Goal: Use online tool/utility: Utilize a website feature to perform a specific function

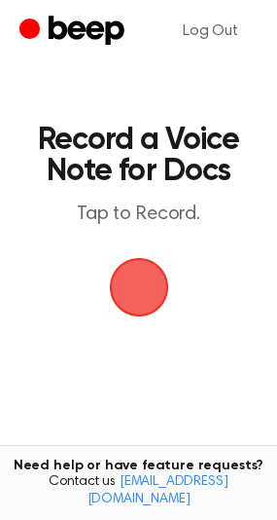
click at [161, 290] on span "button" at bounding box center [139, 287] width 54 height 54
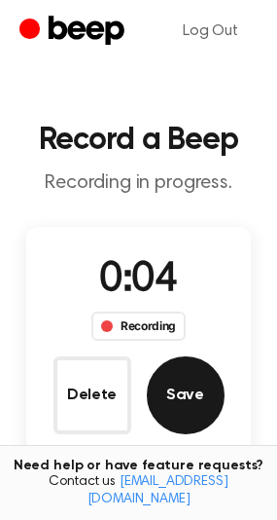
click at [194, 406] on button "Save" at bounding box center [186, 395] width 78 height 78
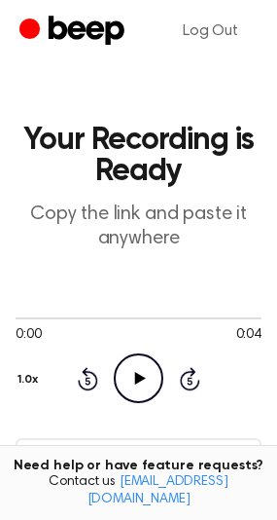
click at [141, 376] on icon at bounding box center [140, 378] width 11 height 13
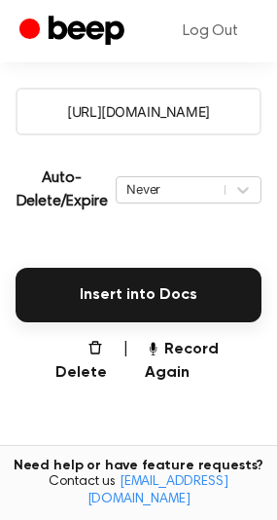
scroll to position [486, 0]
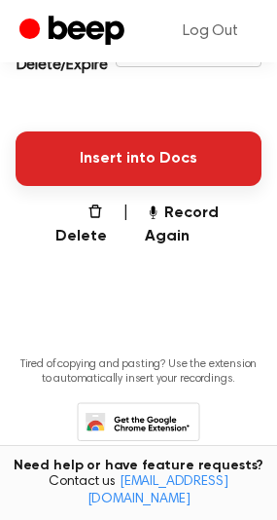
click at [162, 156] on button "Insert into Docs" at bounding box center [139, 158] width 246 height 54
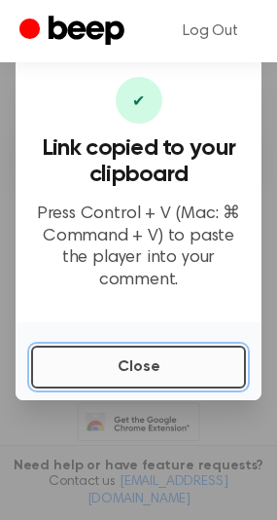
click at [192, 354] on button "Close" at bounding box center [138, 366] width 215 height 43
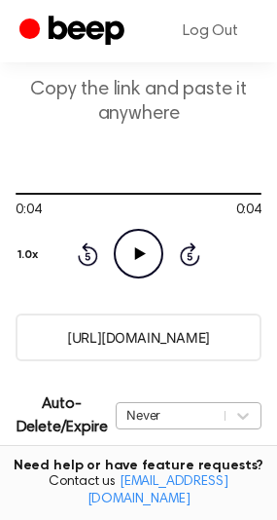
scroll to position [416, 0]
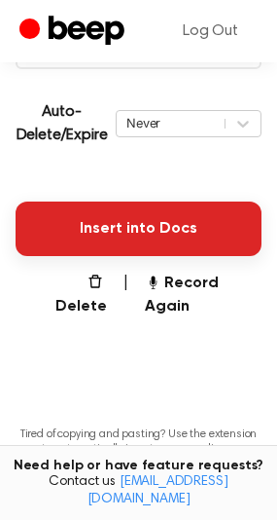
click at [152, 232] on button "Insert into Docs" at bounding box center [139, 228] width 246 height 54
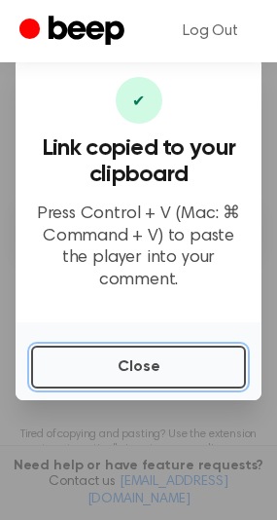
click at [186, 351] on button "Close" at bounding box center [138, 366] width 215 height 43
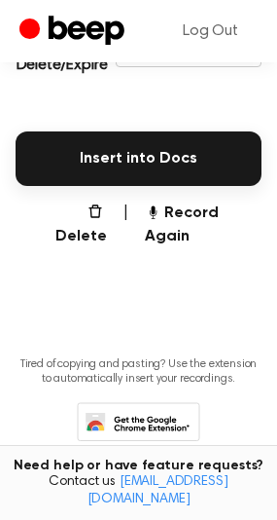
scroll to position [514, 0]
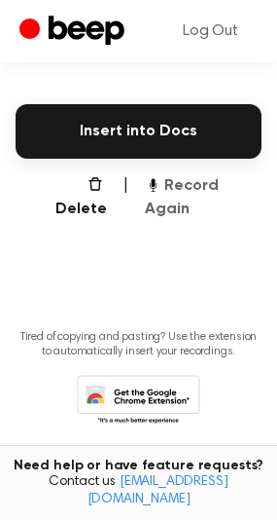
click at [202, 191] on button "Record Again" at bounding box center [203, 197] width 117 height 47
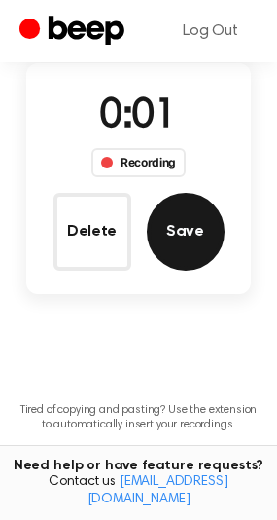
click at [197, 247] on button "Save" at bounding box center [186, 232] width 78 height 78
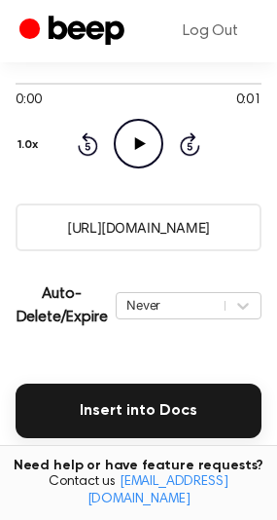
scroll to position [222, 0]
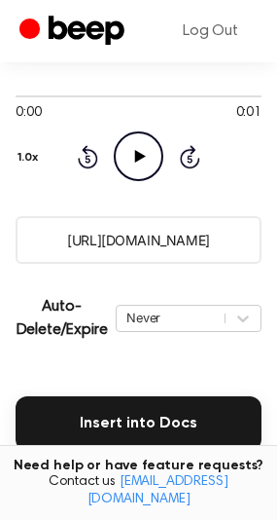
click at [152, 450] on main "Your Recording is Ready Copy the link and paste it anywhere 0:00 0:01 Your brow…" at bounding box center [138, 276] width 277 height 996
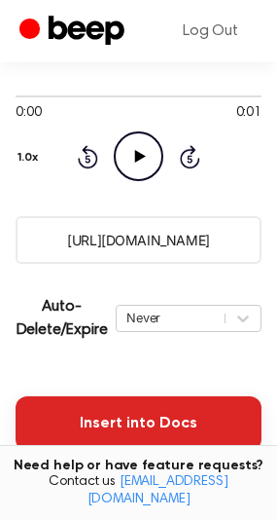
click at [152, 426] on button "Insert into Docs" at bounding box center [139, 423] width 246 height 54
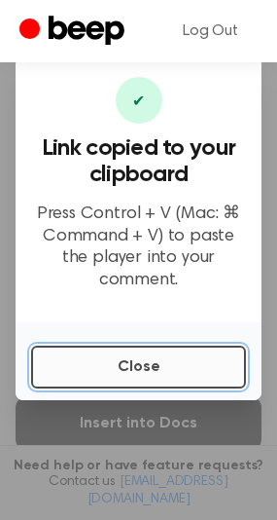
click at [148, 360] on button "Close" at bounding box center [138, 366] width 215 height 43
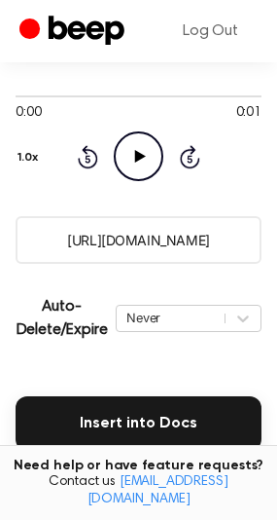
click at [135, 171] on icon "Play Audio" at bounding box center [139, 156] width 50 height 50
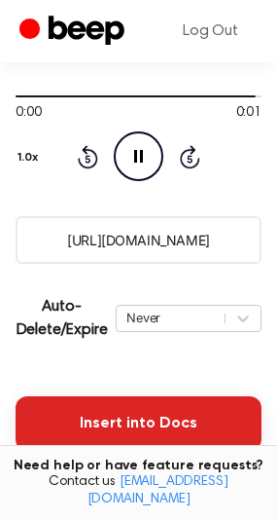
click at [176, 414] on button "Insert into Docs" at bounding box center [139, 423] width 246 height 54
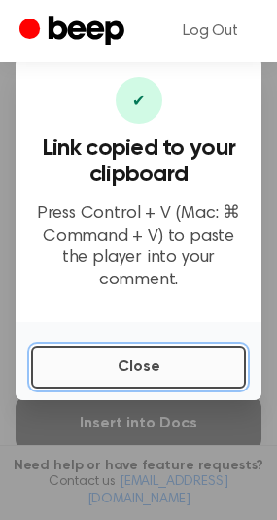
click at [156, 352] on button "Close" at bounding box center [138, 366] width 215 height 43
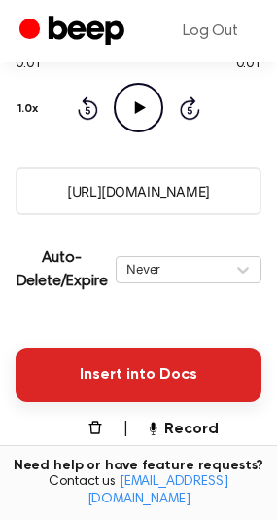
scroll to position [27, 0]
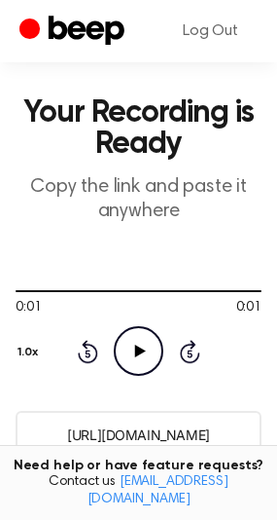
click at [148, 348] on icon "Play Audio" at bounding box center [139, 351] width 50 height 50
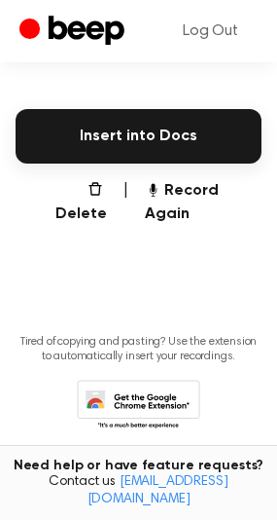
scroll to position [514, 0]
